Goal: Transaction & Acquisition: Purchase product/service

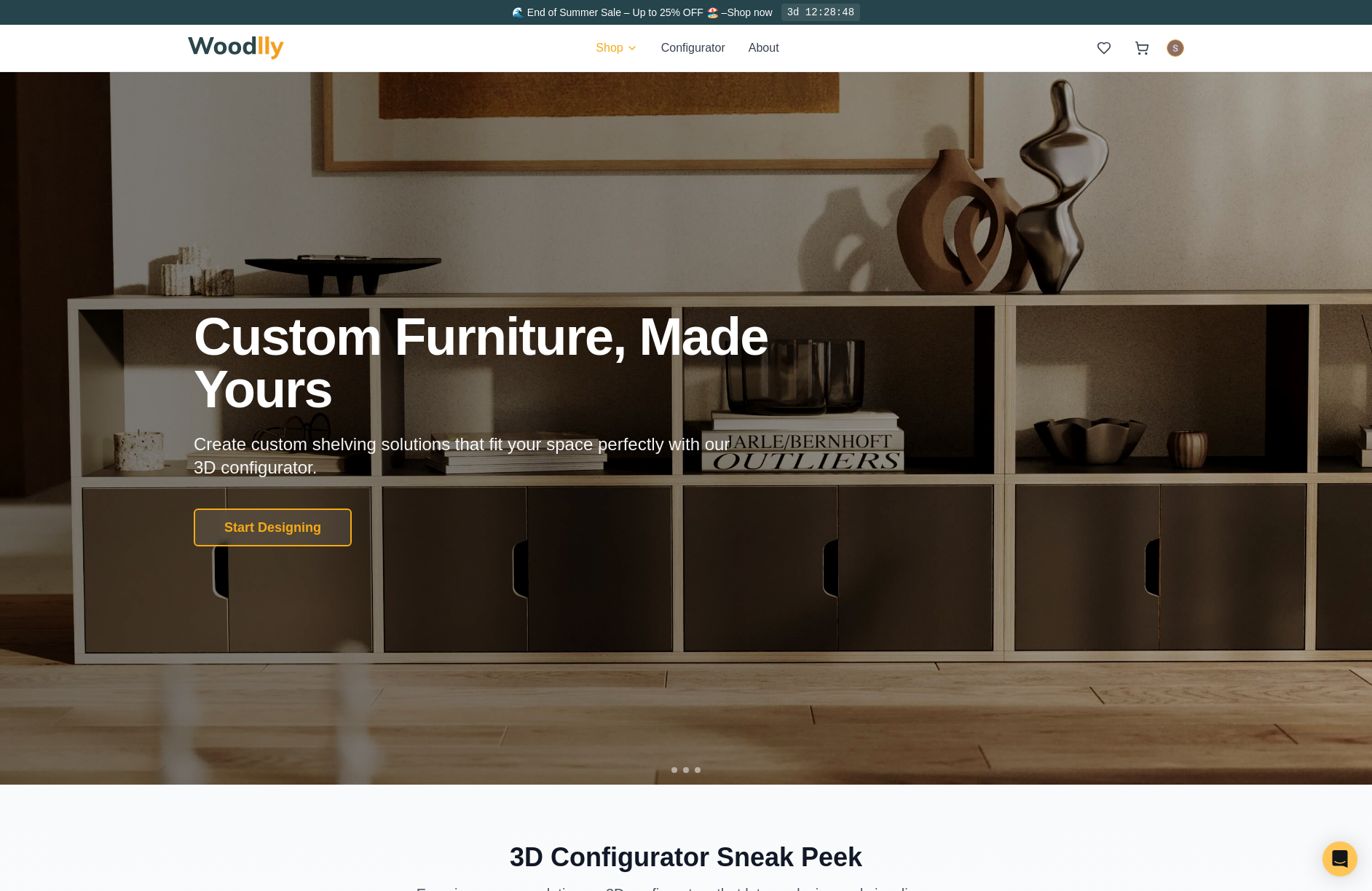
click at [620, 26] on div "Shop Configurator About" at bounding box center [686, 48] width 996 height 46
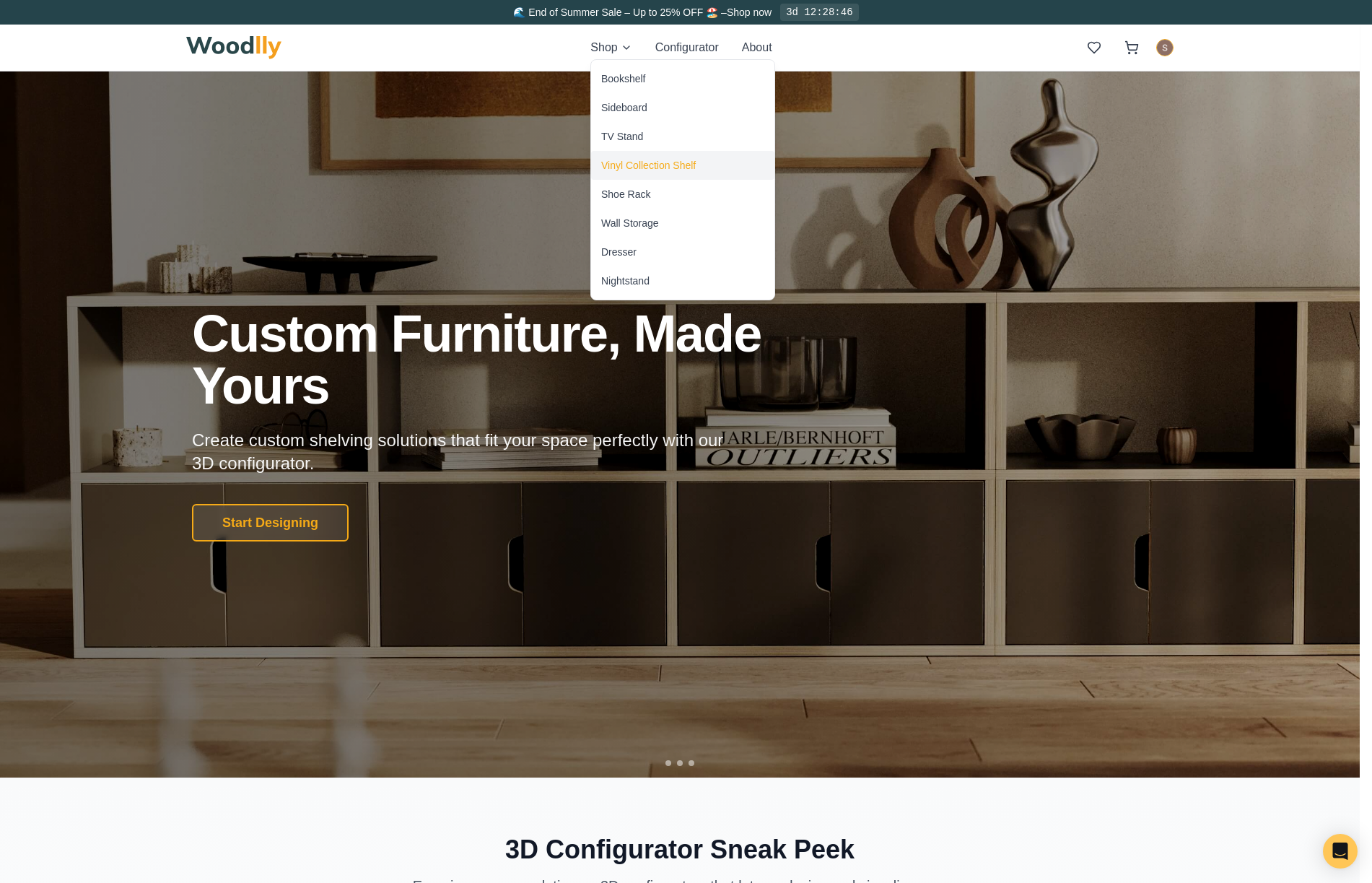
click at [652, 161] on div "Vinyl Collection Shelf" at bounding box center [648, 166] width 94 height 15
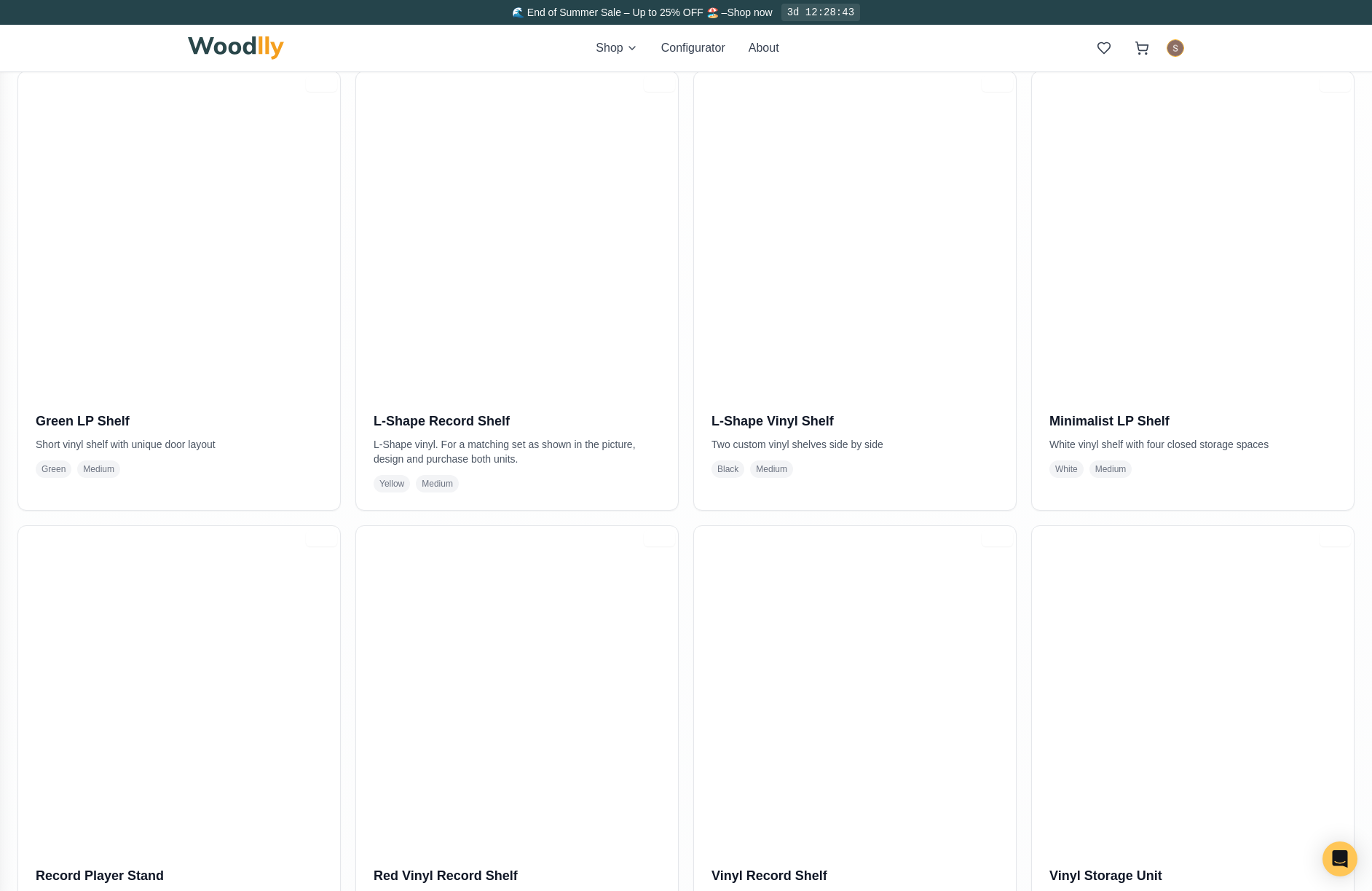
scroll to position [874, 0]
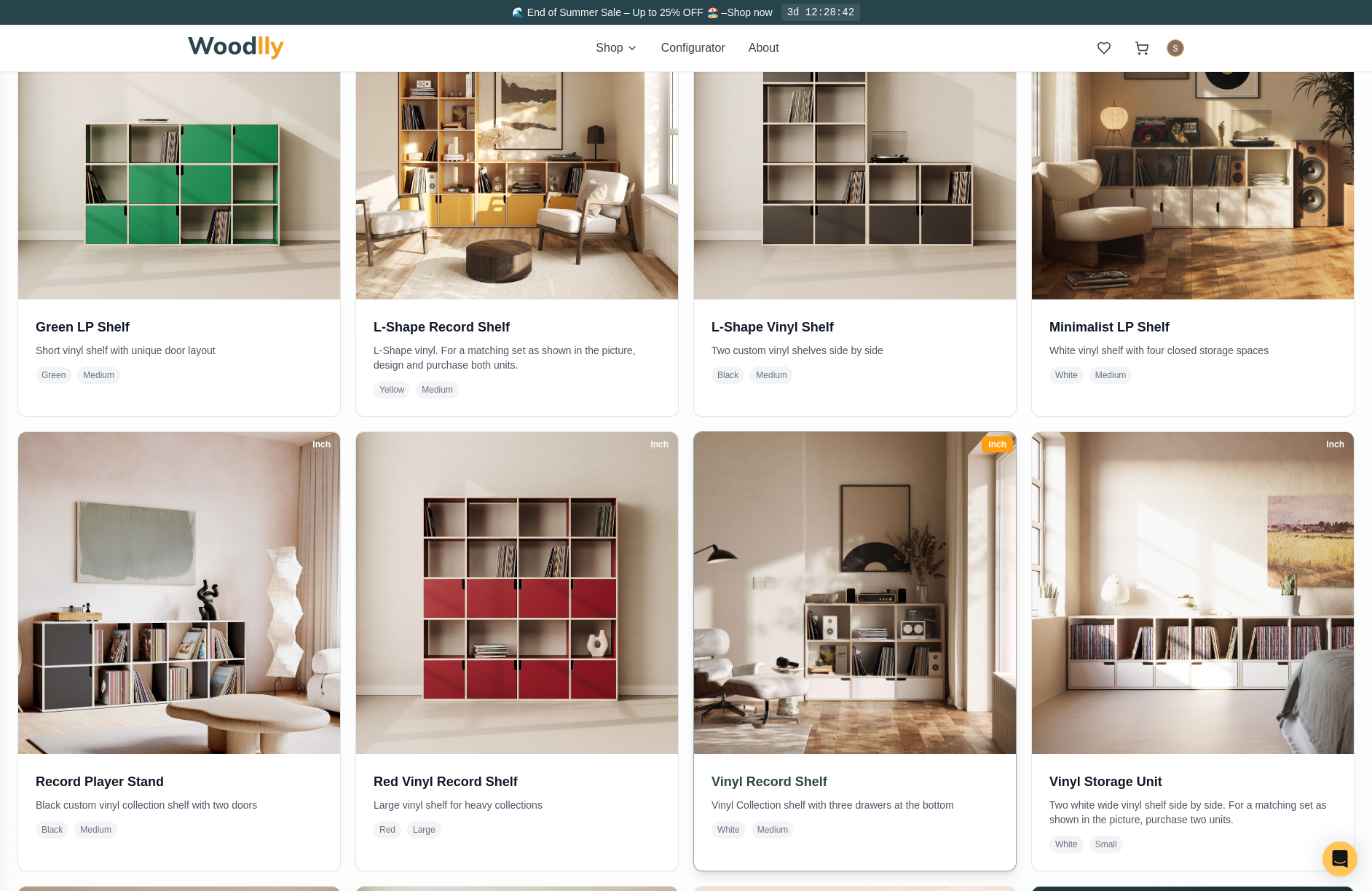
click at [842, 616] on img at bounding box center [855, 593] width 338 height 338
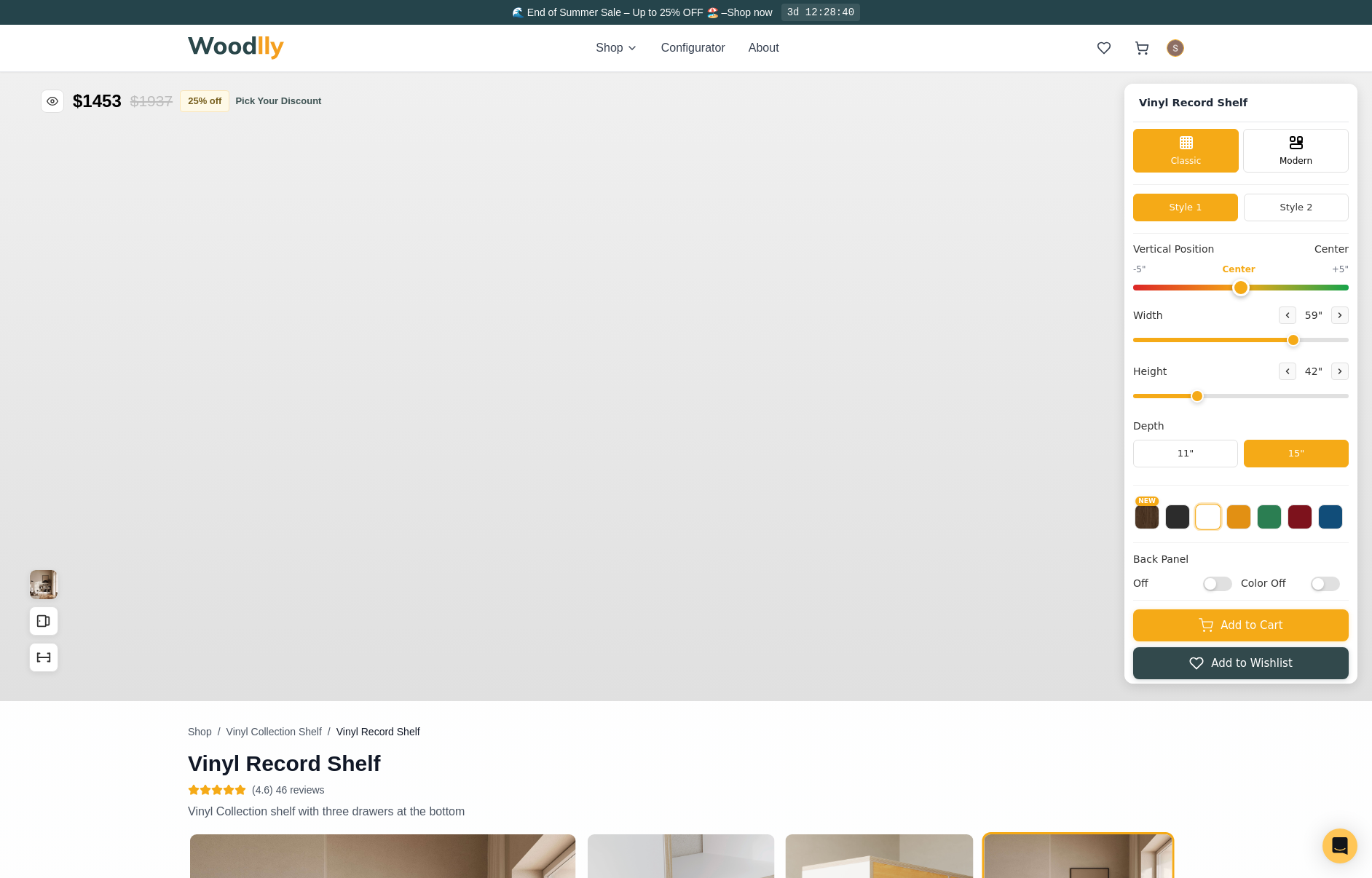
type input "59"
type input "3"
